Goal: Communication & Community: Answer question/provide support

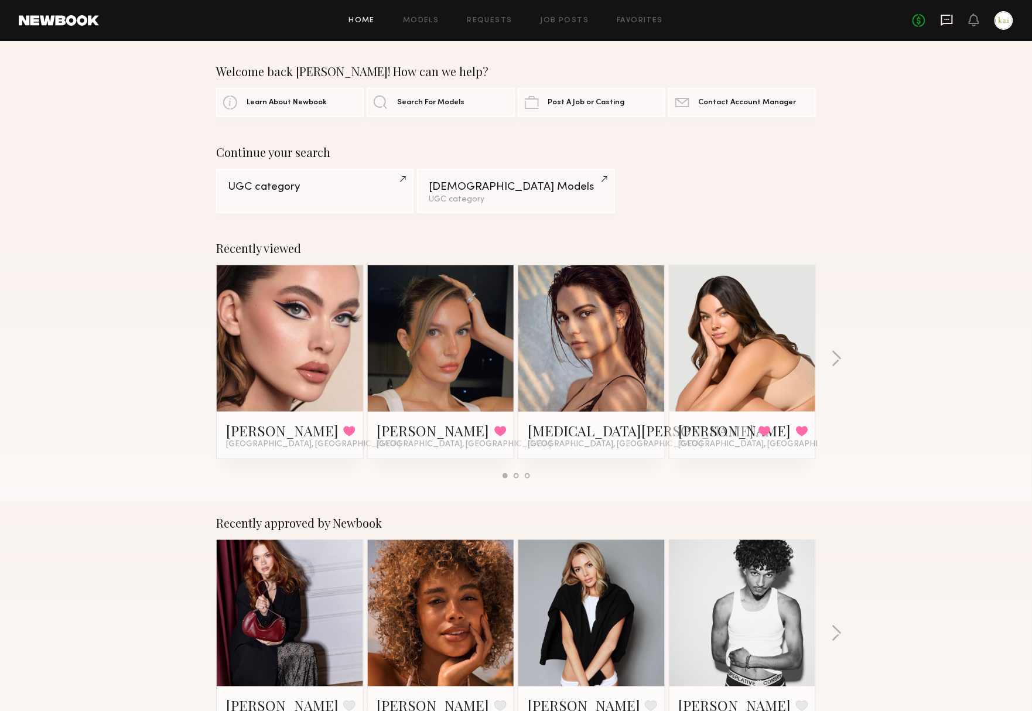
click at [941, 19] on icon at bounding box center [947, 19] width 13 height 13
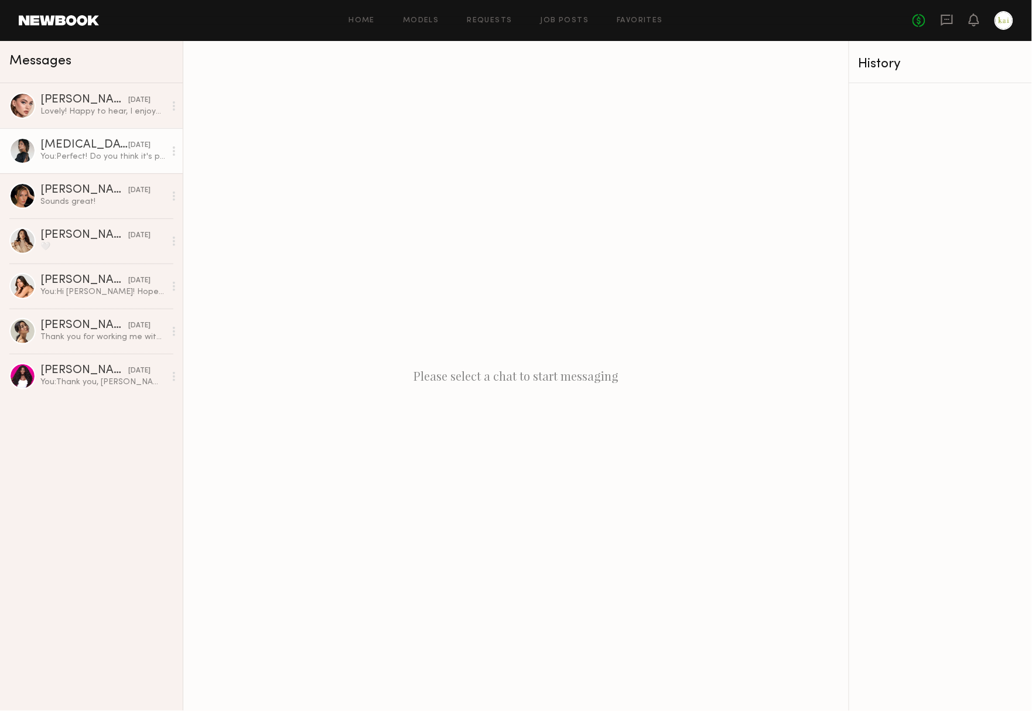
click at [104, 137] on link "[MEDICAL_DATA][PERSON_NAME] [DATE] You: Perfect! Do you think it's possible to …" at bounding box center [91, 150] width 183 height 45
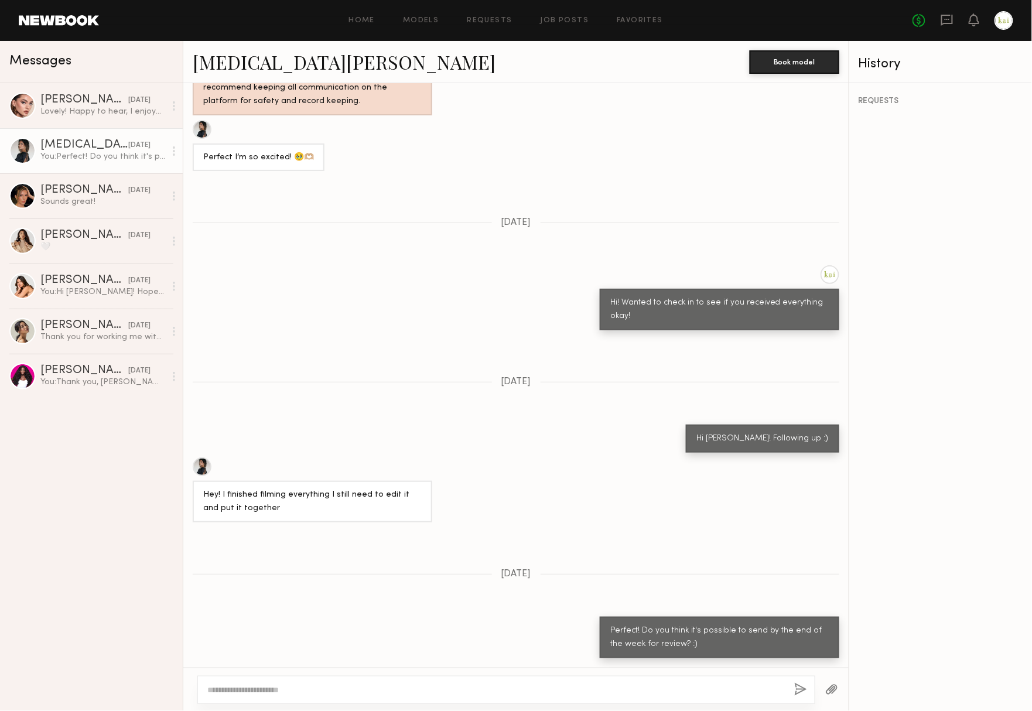
scroll to position [486, 0]
type textarea "**********"
click at [794, 688] on button "button" at bounding box center [800, 690] width 13 height 15
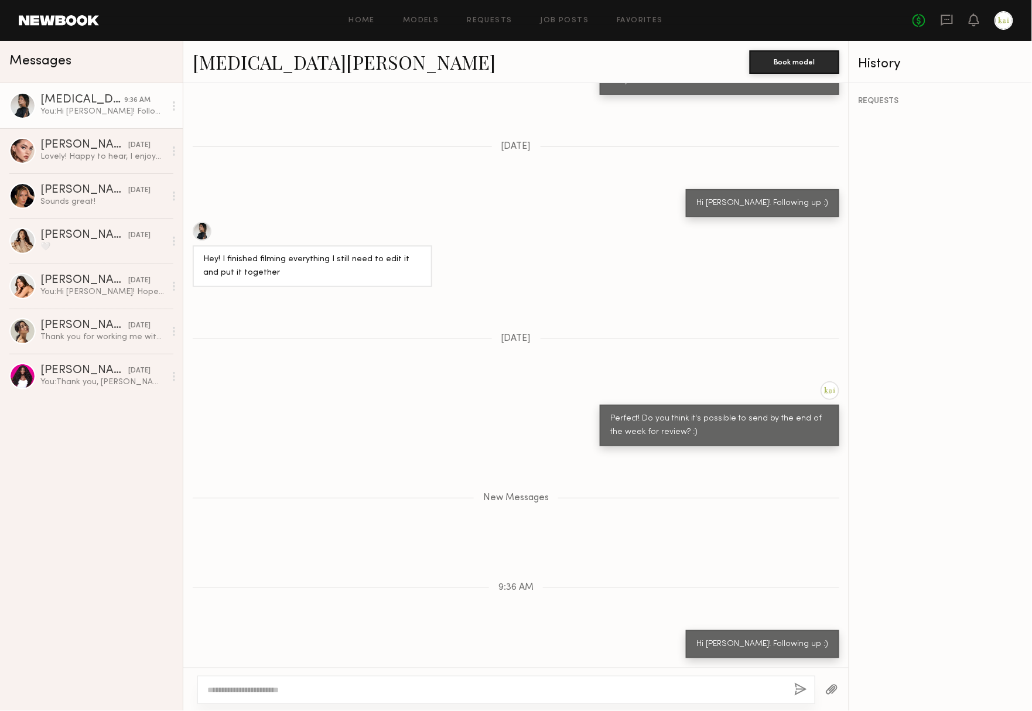
click at [1002, 15] on div at bounding box center [1004, 20] width 19 height 19
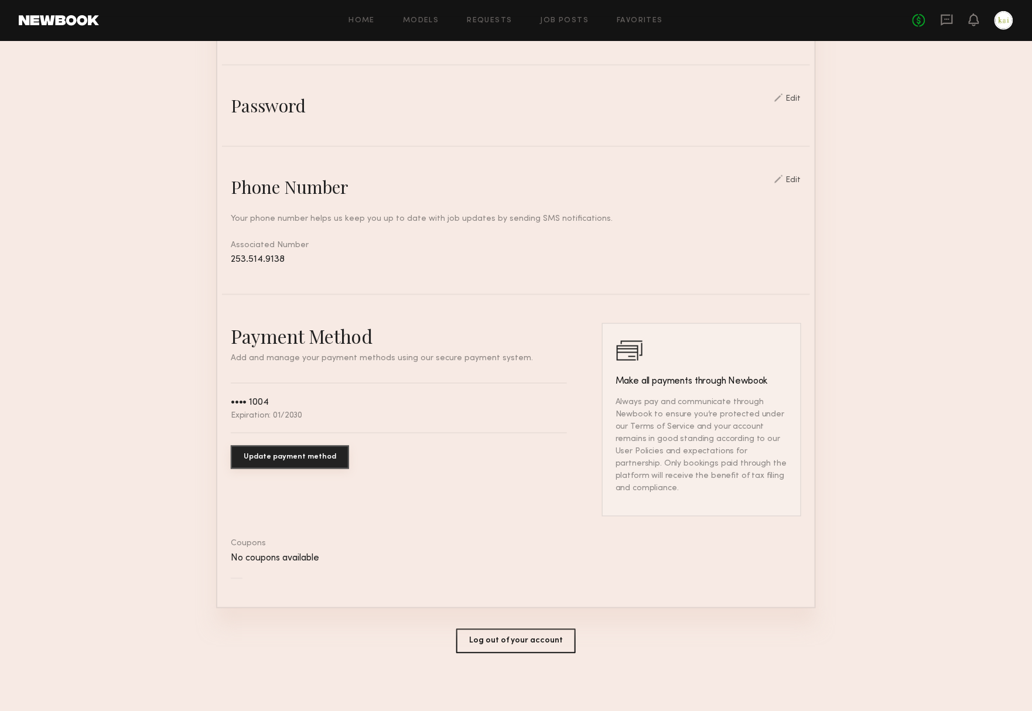
scroll to position [382, 0]
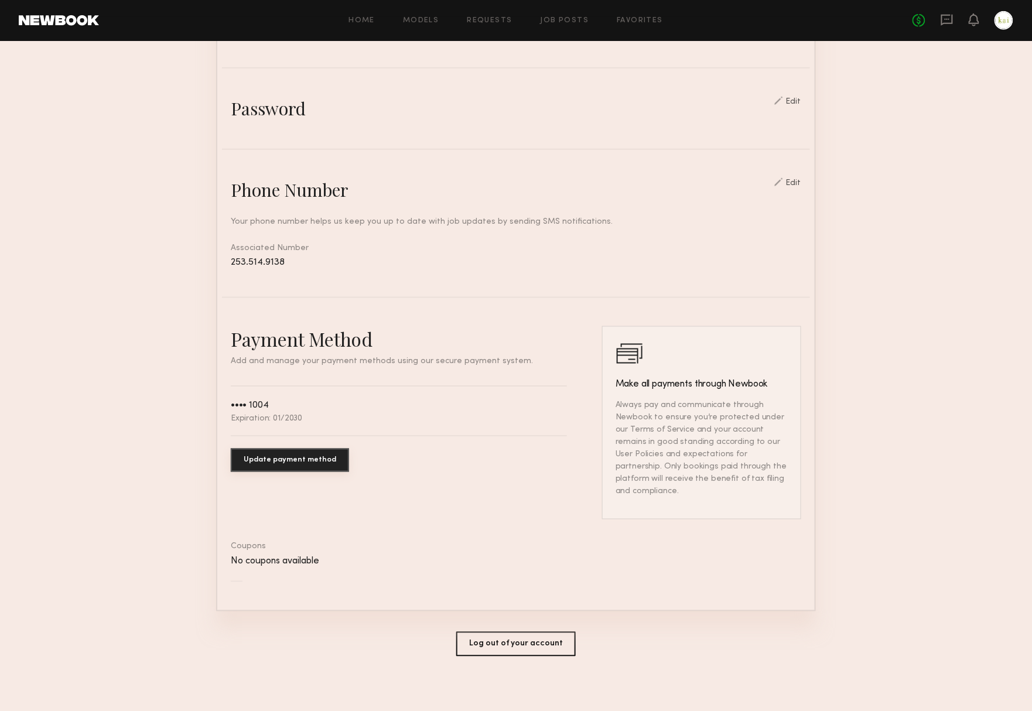
click at [485, 641] on button "Log out of your account" at bounding box center [515, 644] width 119 height 25
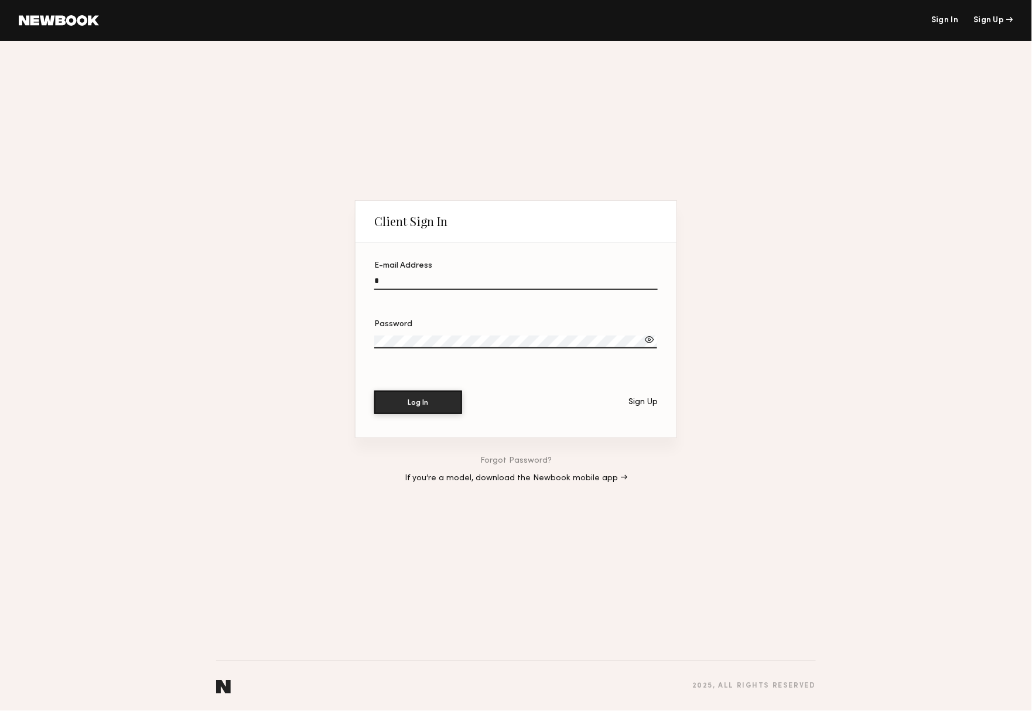
type input "**********"
click at [418, 403] on button "Log In" at bounding box center [418, 402] width 88 height 23
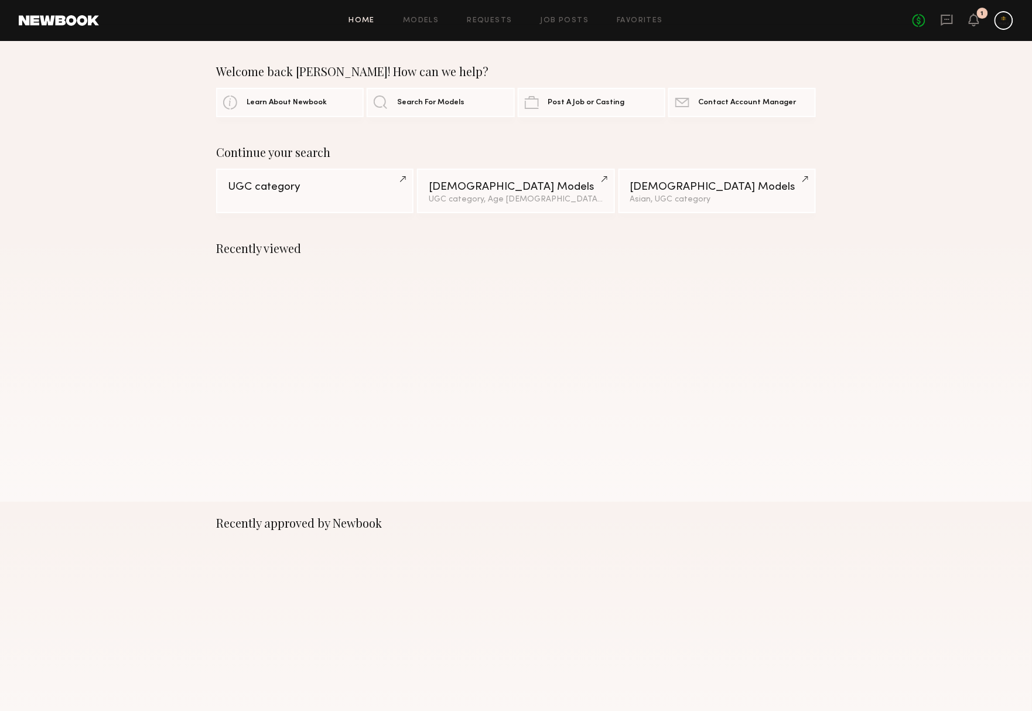
click at [404, 403] on div "Recently viewed" at bounding box center [516, 364] width 1032 height 275
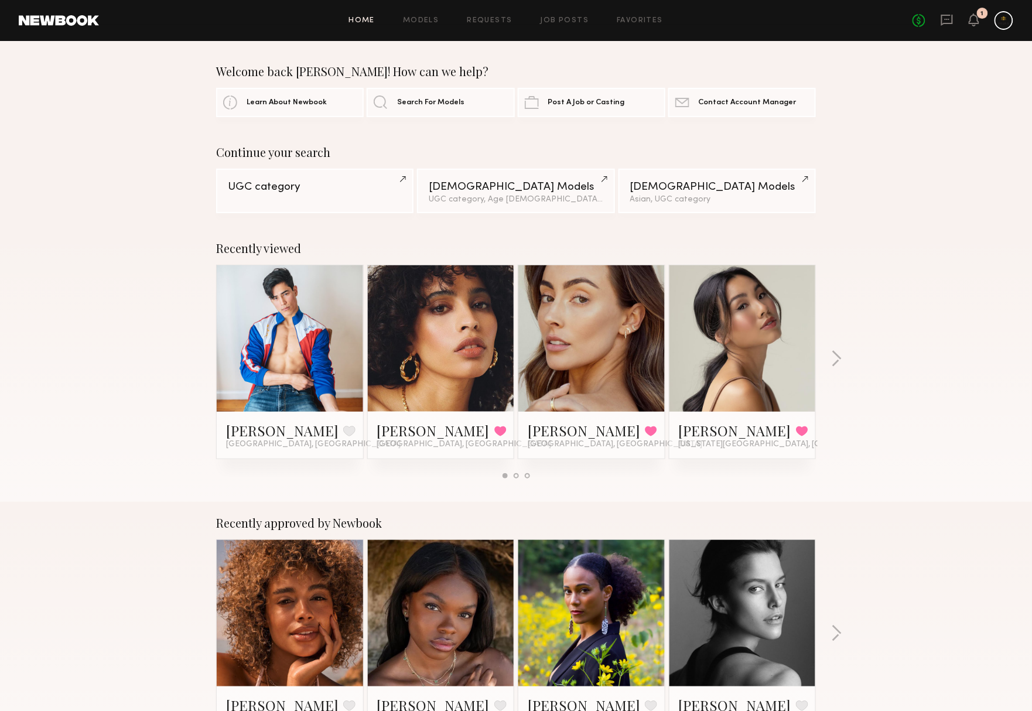
click at [981, 12] on div "1" at bounding box center [982, 14] width 3 height 6
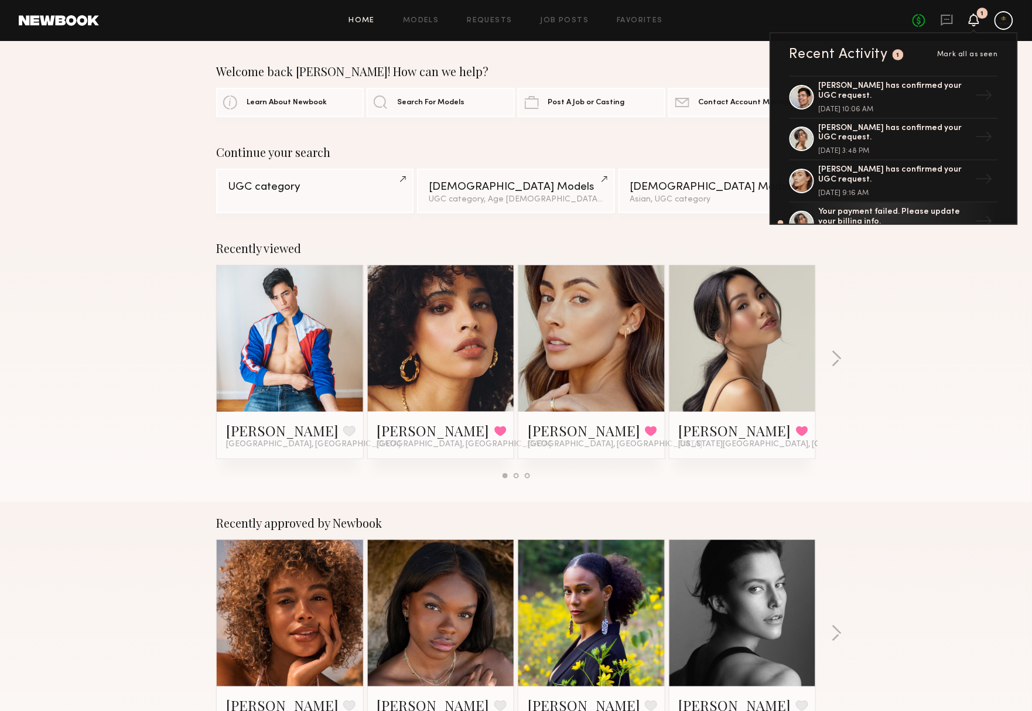
click at [997, 28] on link at bounding box center [1004, 20] width 19 height 19
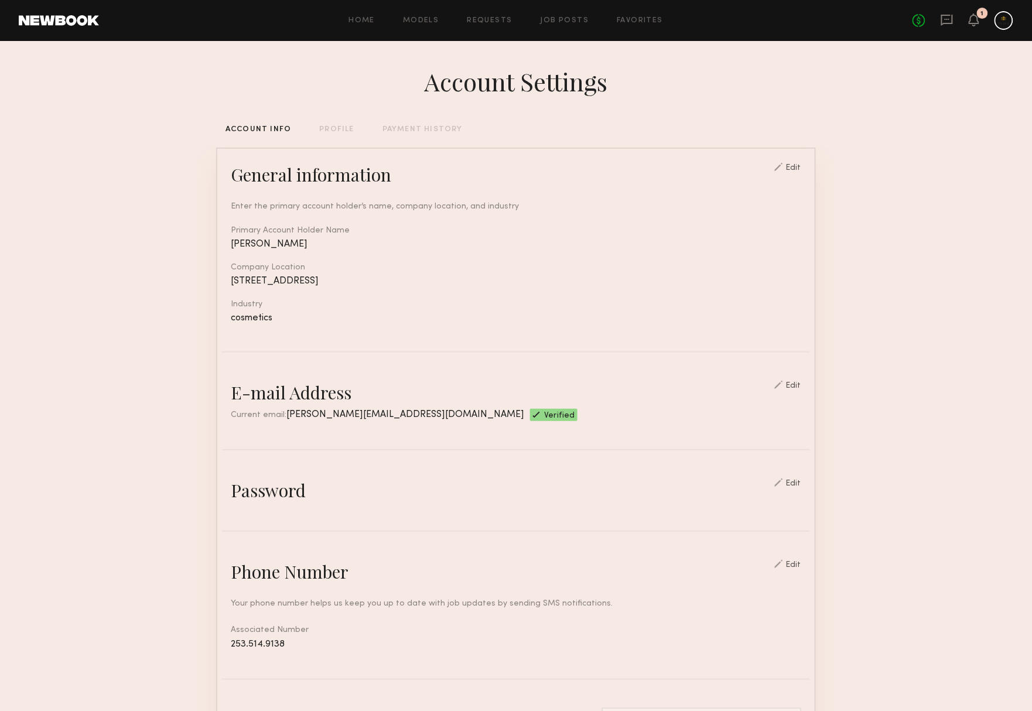
click at [977, 12] on div "1" at bounding box center [982, 13] width 11 height 11
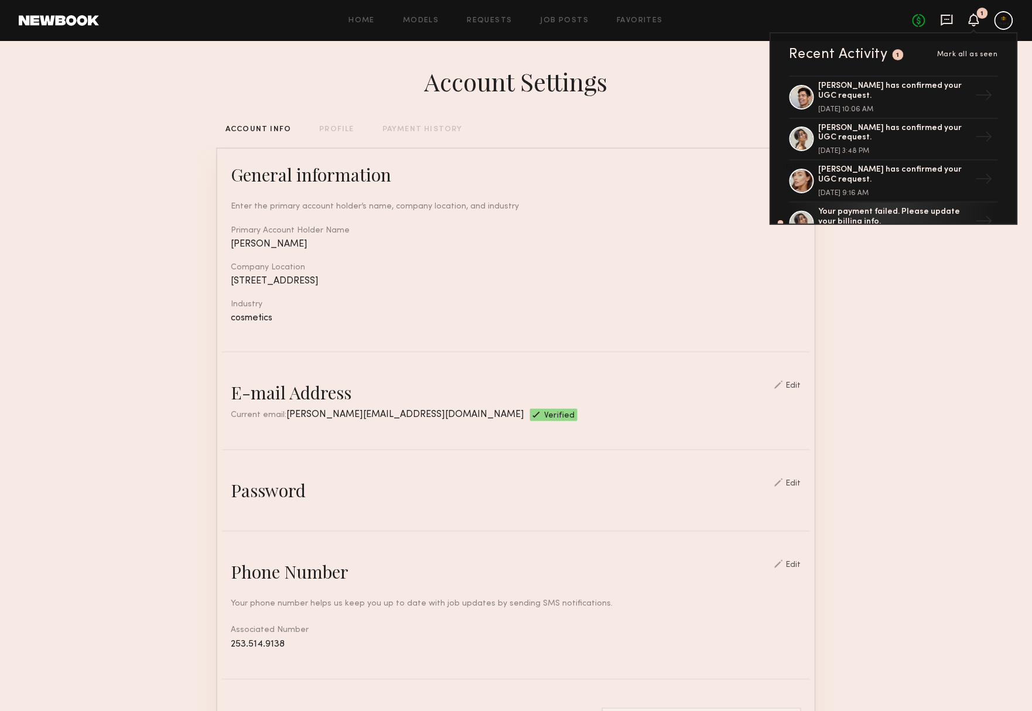
click at [941, 22] on icon at bounding box center [947, 20] width 12 height 11
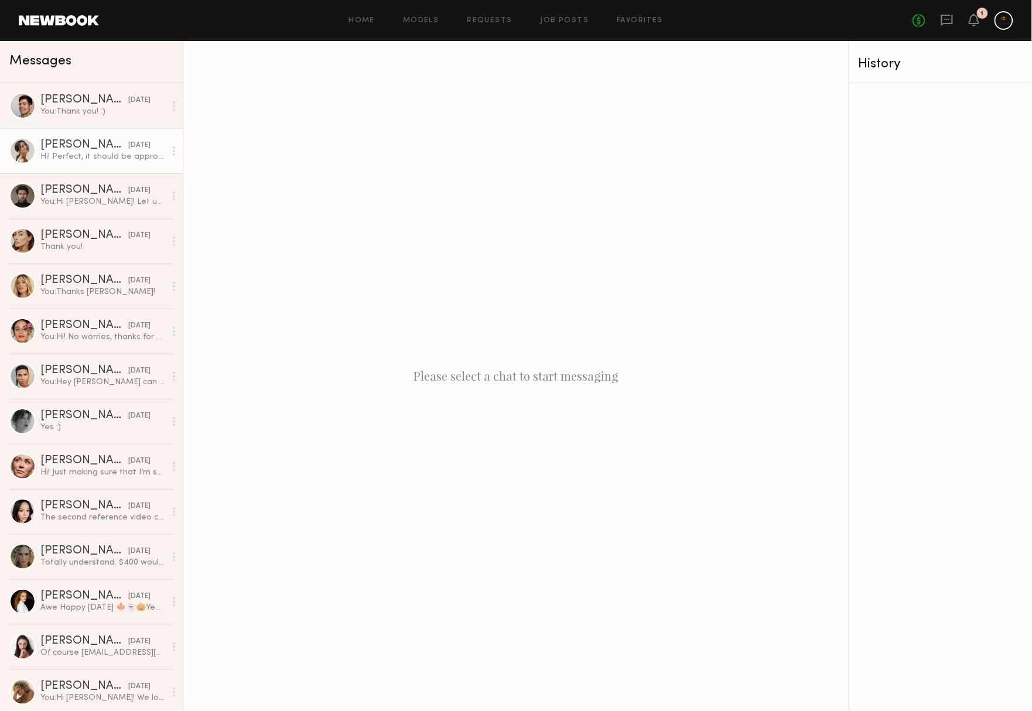
click at [146, 159] on div "Hi! Perfect, it should be approved (:" at bounding box center [102, 156] width 125 height 11
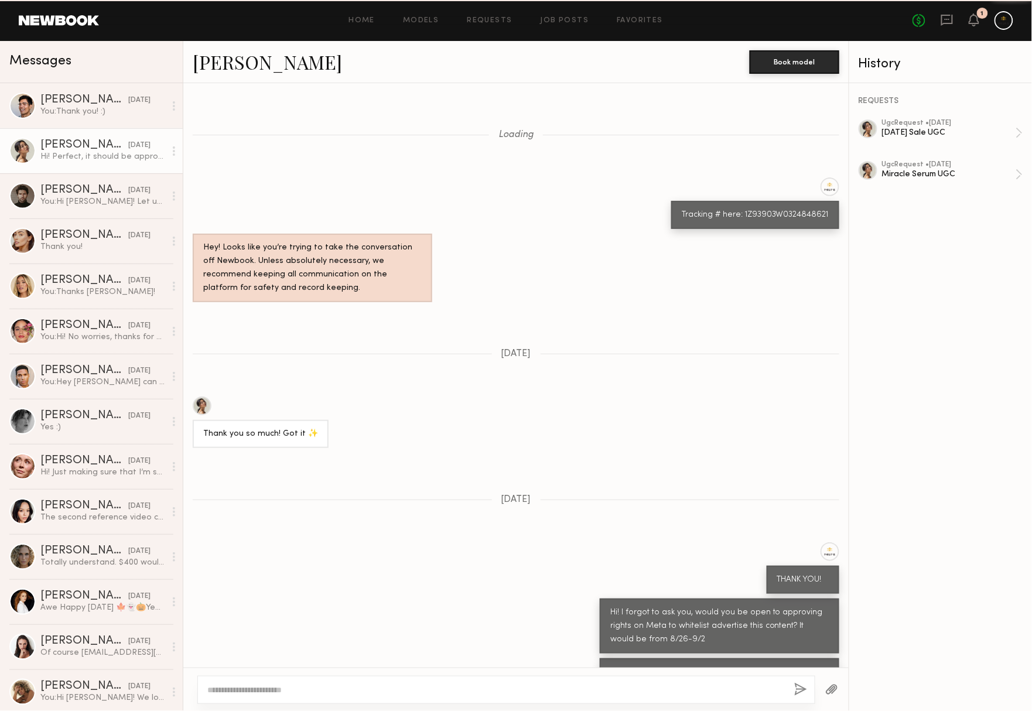
scroll to position [546, 0]
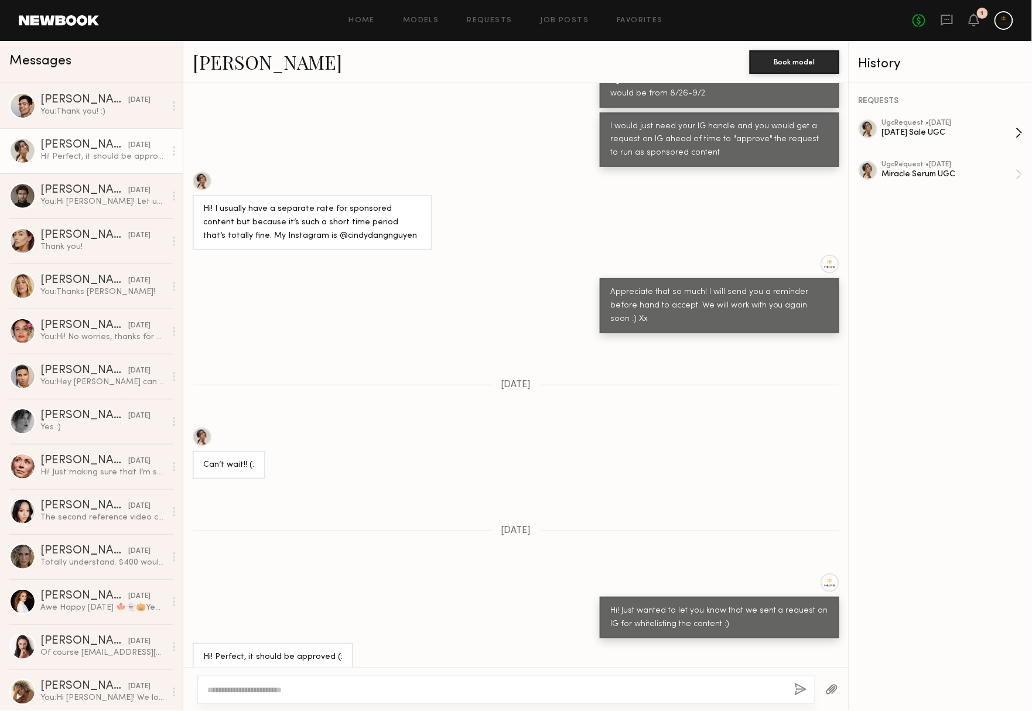
click at [921, 129] on div "[DATE] Sale UGC" at bounding box center [949, 132] width 134 height 11
